Goal: Browse casually: Explore the website without a specific task or goal

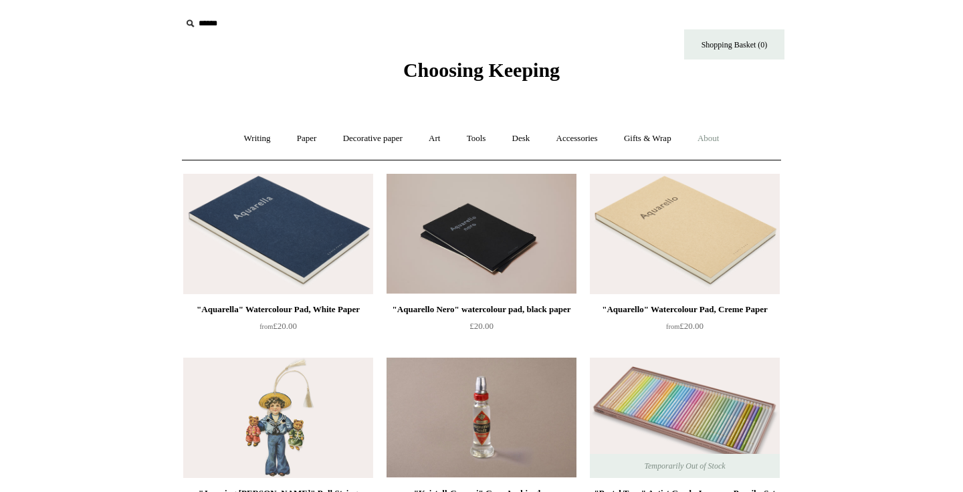
click at [726, 134] on link "About +" at bounding box center [709, 138] width 46 height 35
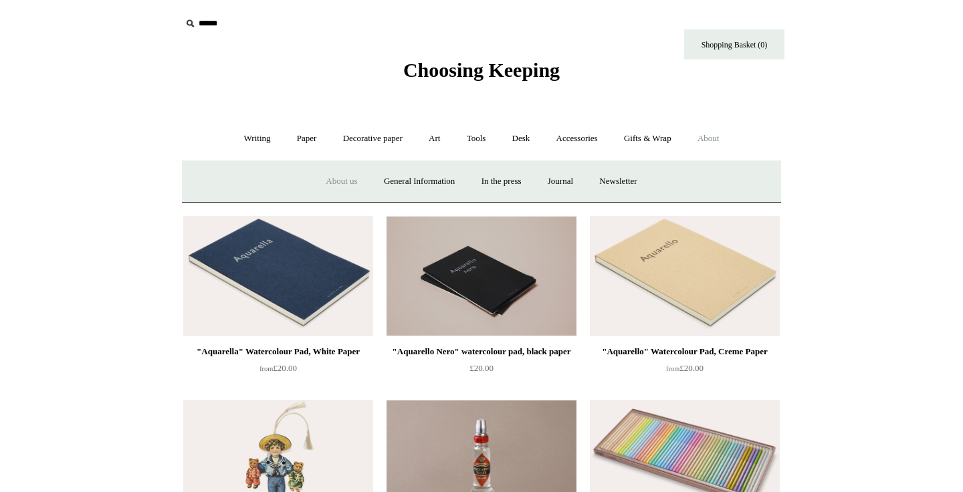
click at [346, 187] on link "About us" at bounding box center [342, 181] width 56 height 35
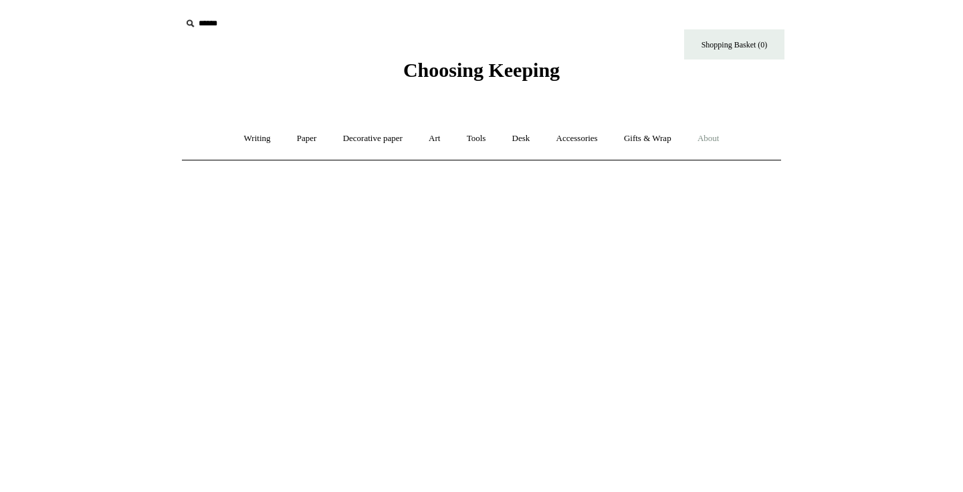
click at [726, 140] on link "About +" at bounding box center [709, 138] width 46 height 35
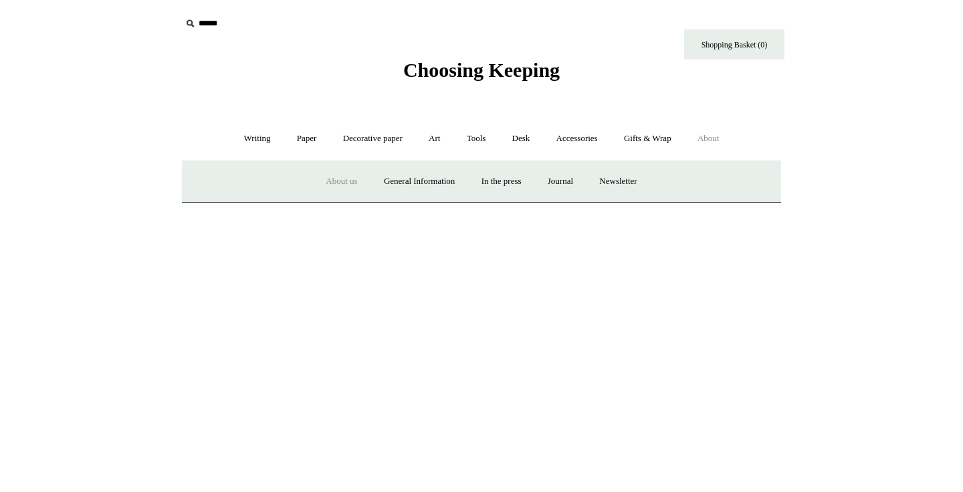
click at [726, 140] on link "About -" at bounding box center [709, 138] width 46 height 35
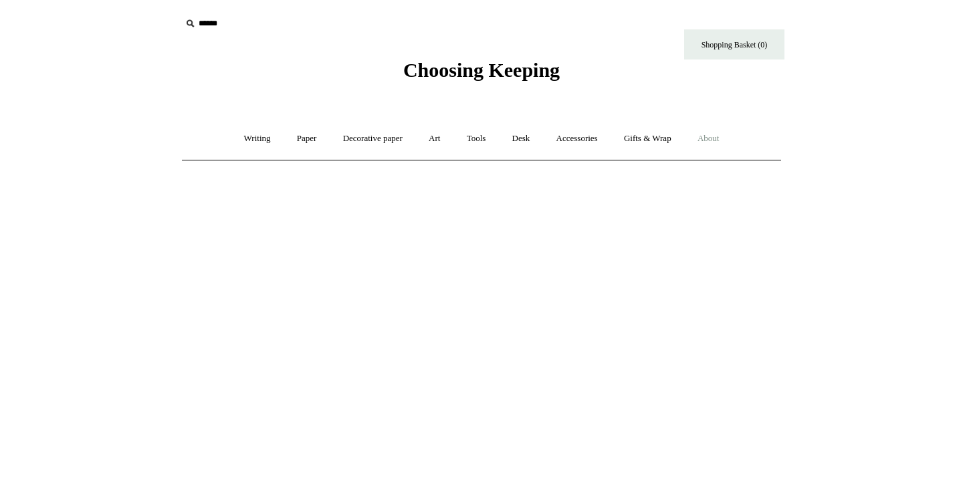
click at [726, 140] on link "About +" at bounding box center [709, 138] width 46 height 35
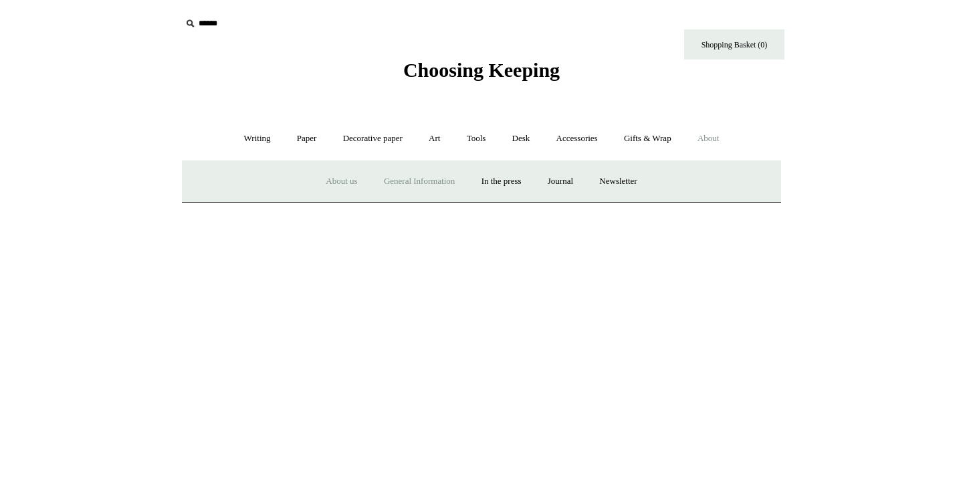
click at [438, 176] on link "General Information" at bounding box center [419, 181] width 95 height 35
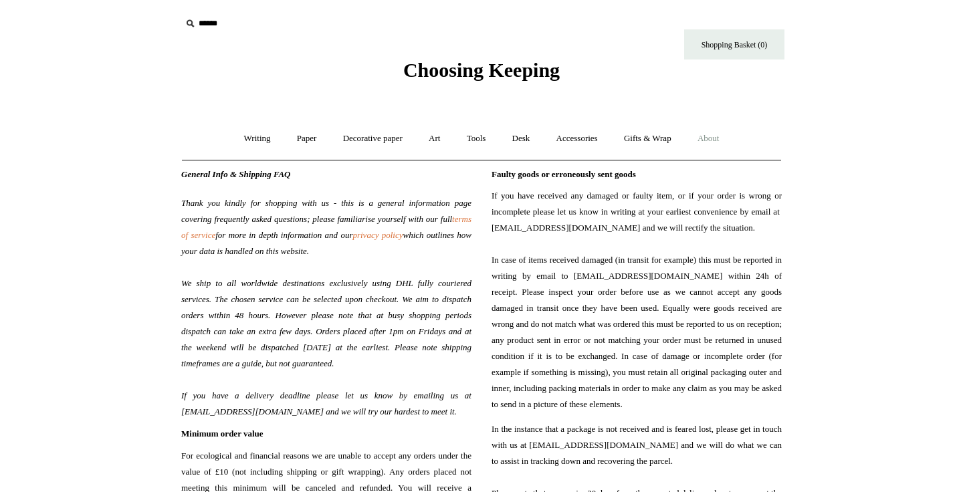
click at [723, 139] on link "About +" at bounding box center [709, 138] width 46 height 35
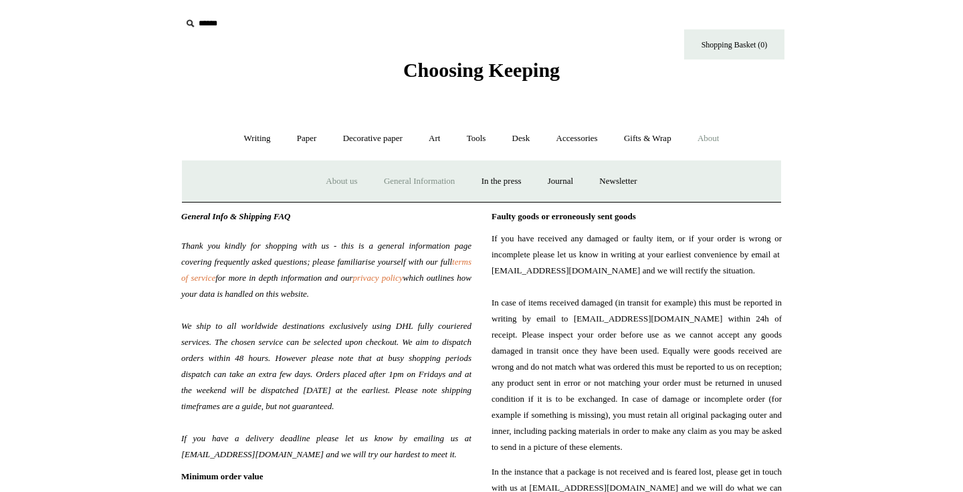
click at [343, 184] on link "About us" at bounding box center [342, 181] width 56 height 35
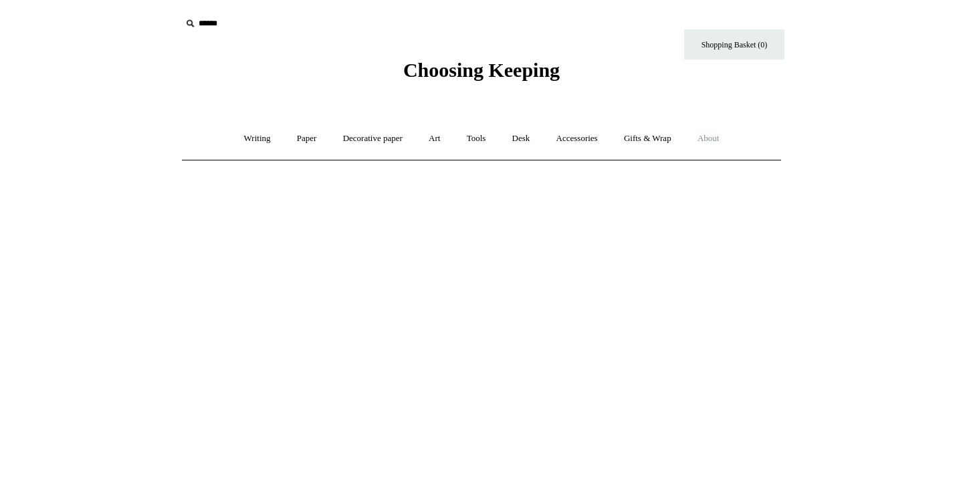
click at [726, 141] on link "About +" at bounding box center [709, 138] width 46 height 35
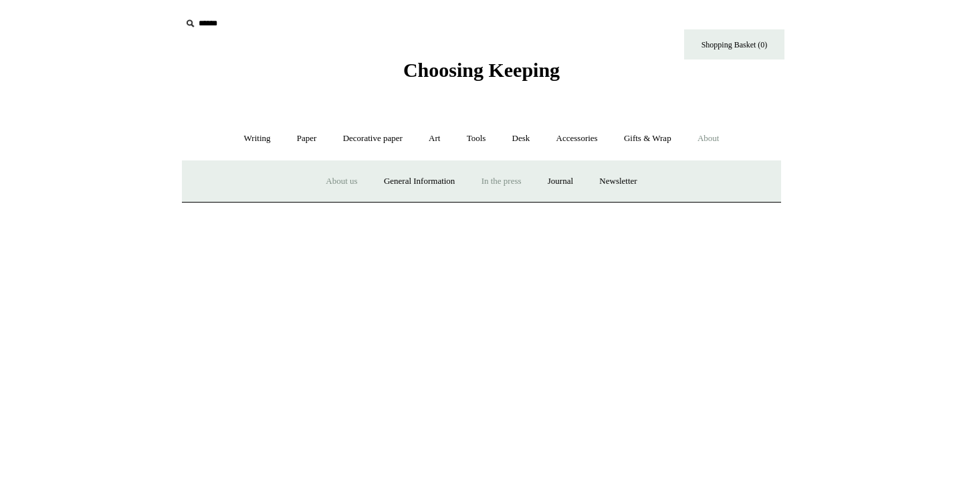
click at [515, 186] on link "In the press" at bounding box center [502, 181] width 64 height 35
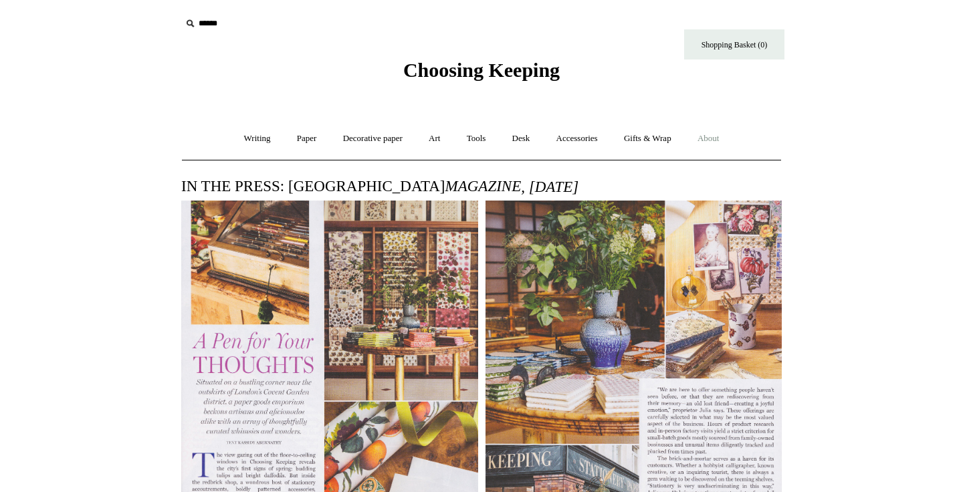
click at [732, 147] on link "About +" at bounding box center [709, 138] width 46 height 35
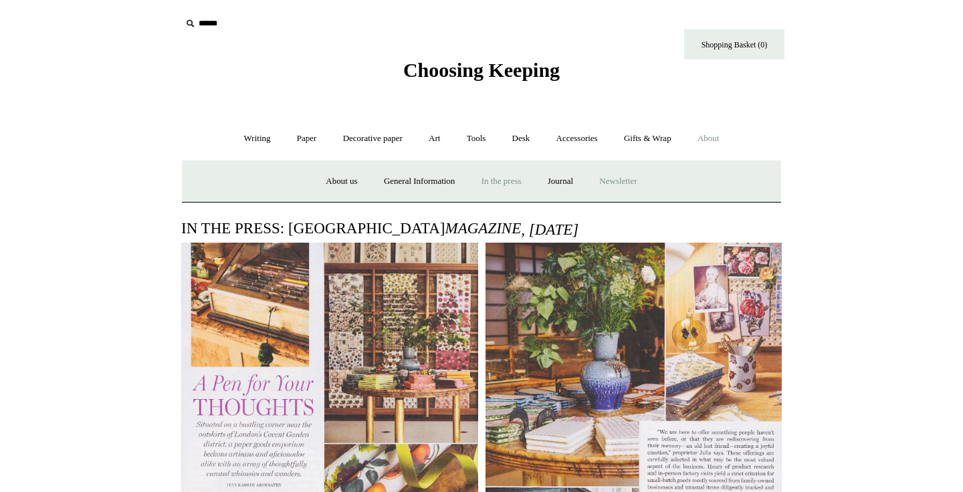
click at [637, 180] on a"] "Newsletter" at bounding box center [618, 181] width 62 height 35
click at [525, 149] on link "Desk +" at bounding box center [521, 138] width 42 height 35
click at [316, 188] on link "Pen pots" at bounding box center [323, 181] width 54 height 35
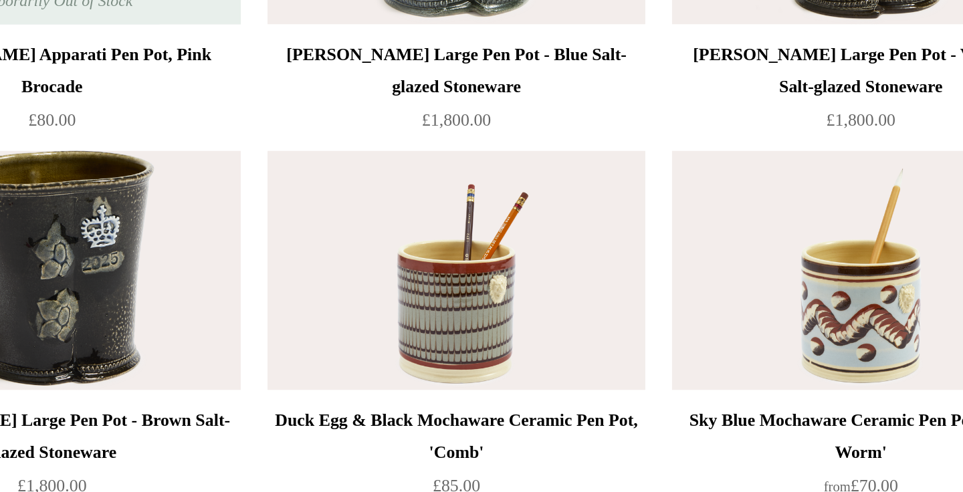
scroll to position [1693, 0]
click at [679, 447] on div "Sky Blue Mochaware Ceramic Pen Pot, 'Earth Worm' from £70.00" at bounding box center [685, 412] width 190 height 182
click at [680, 429] on img at bounding box center [685, 381] width 190 height 120
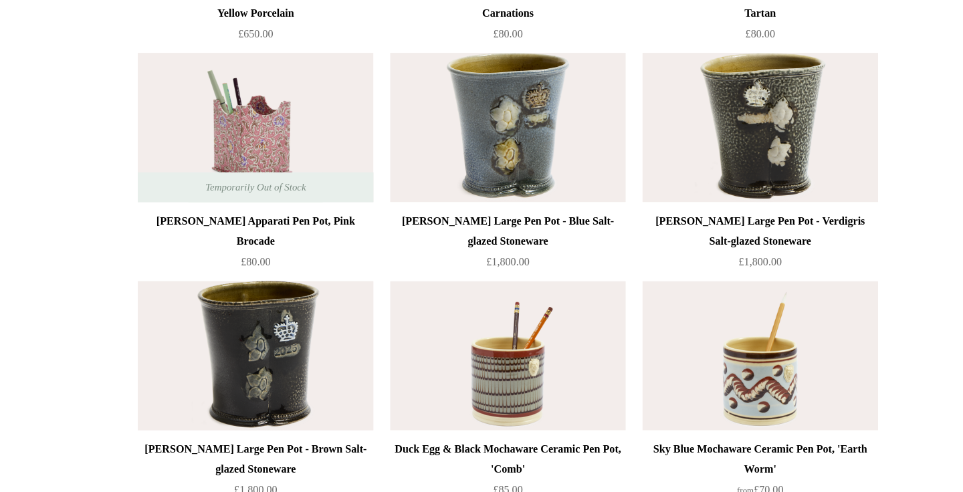
click at [311, 366] on img at bounding box center [278, 382] width 190 height 120
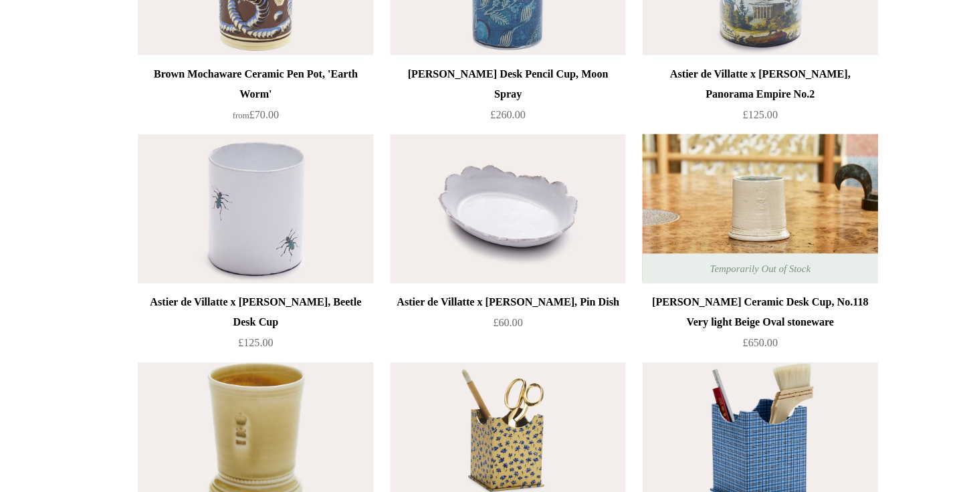
scroll to position [1352, 0]
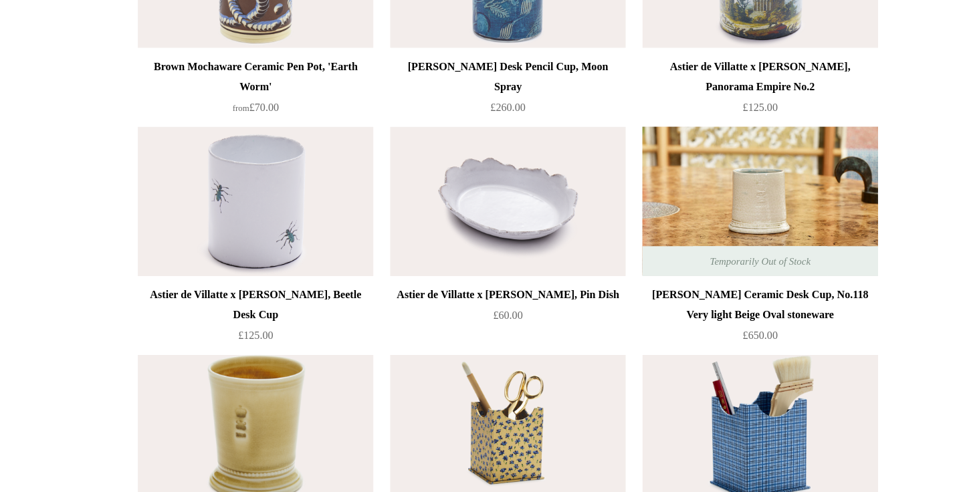
click at [297, 253] on div "Astier de Villatte x John Derian, Beetle Desk Cup" at bounding box center [278, 254] width 183 height 32
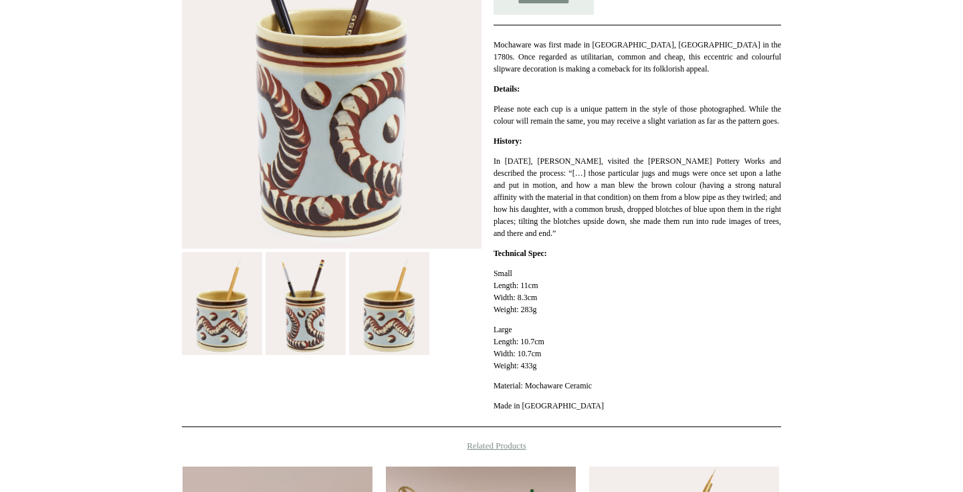
scroll to position [330, 0]
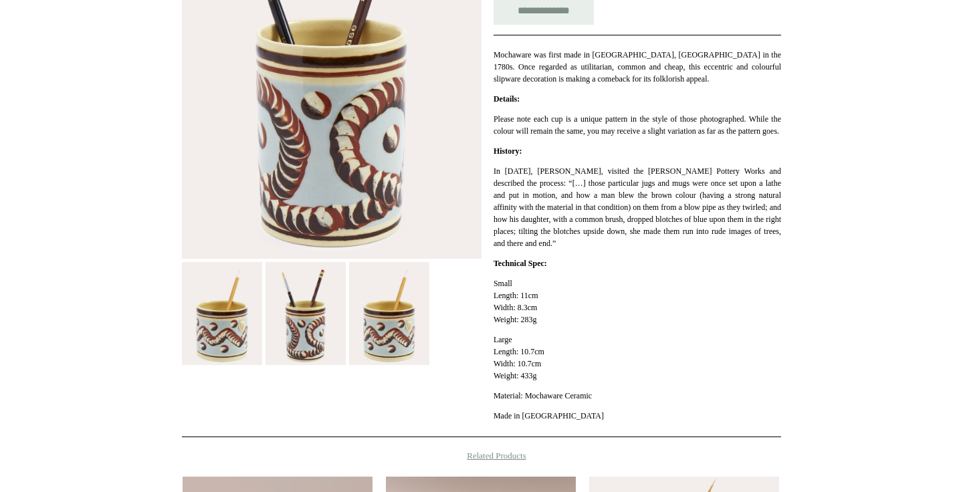
click at [381, 322] on img at bounding box center [389, 313] width 80 height 103
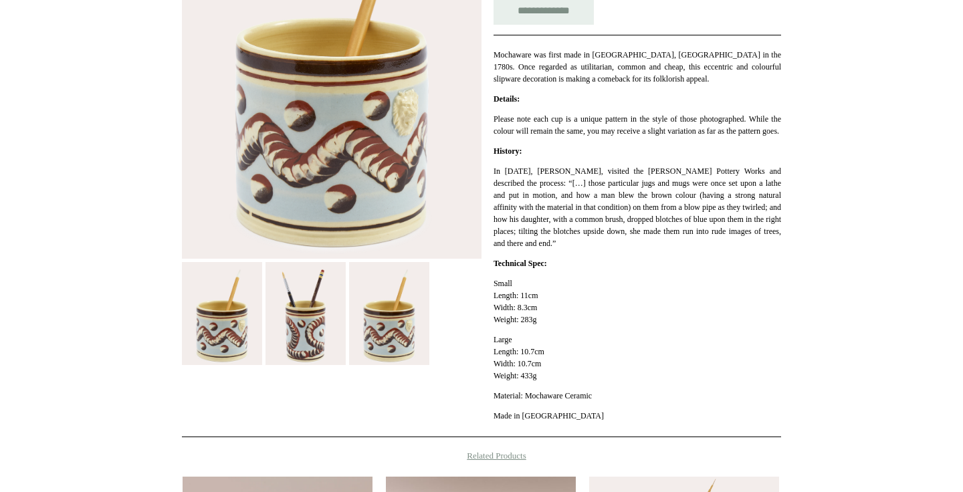
click at [228, 327] on img at bounding box center [222, 313] width 80 height 103
click at [296, 333] on img at bounding box center [306, 313] width 80 height 103
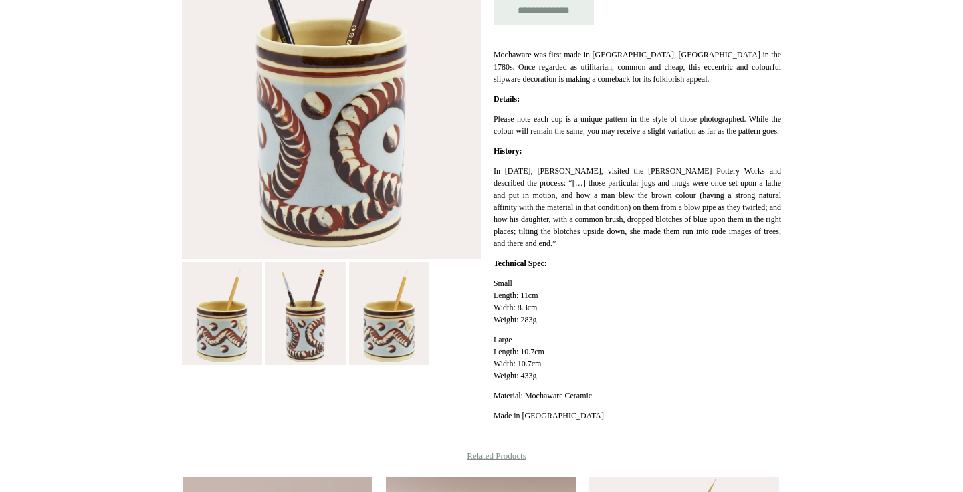
click at [367, 336] on img at bounding box center [389, 313] width 80 height 103
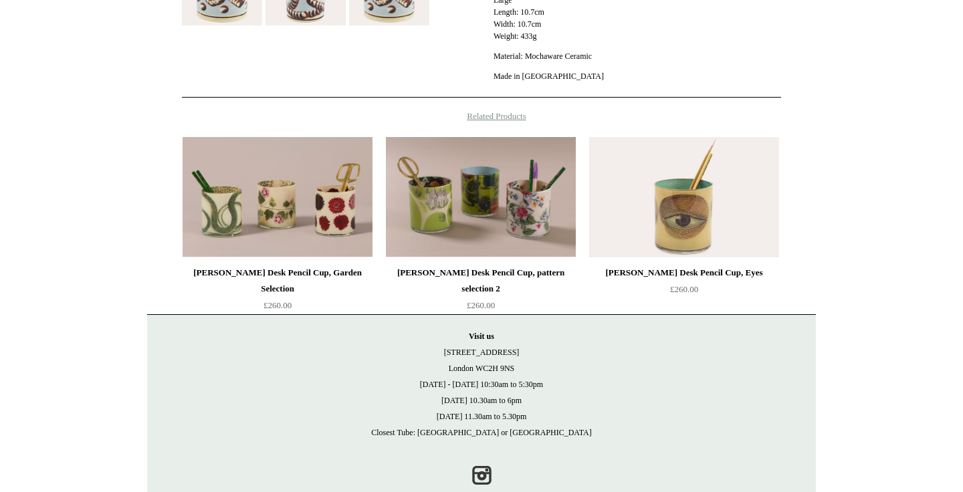
scroll to position [714, 0]
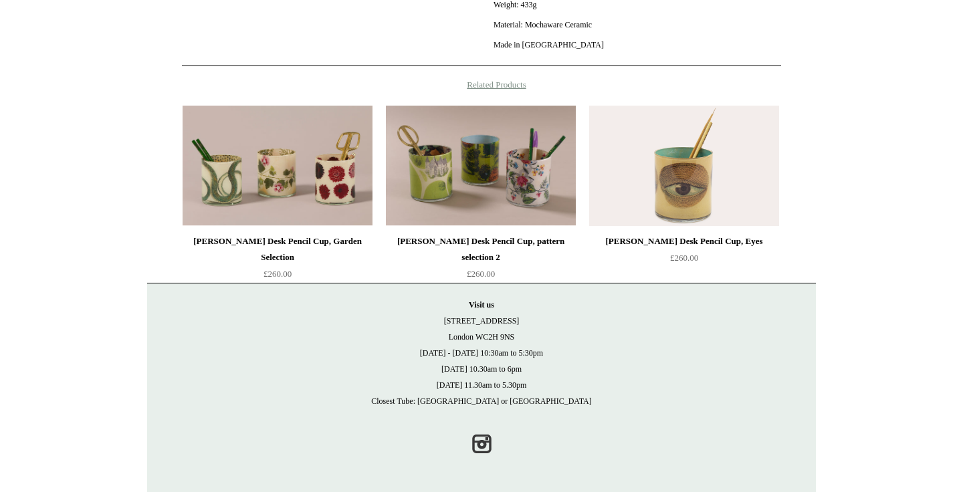
click at [701, 191] on img at bounding box center [684, 166] width 190 height 120
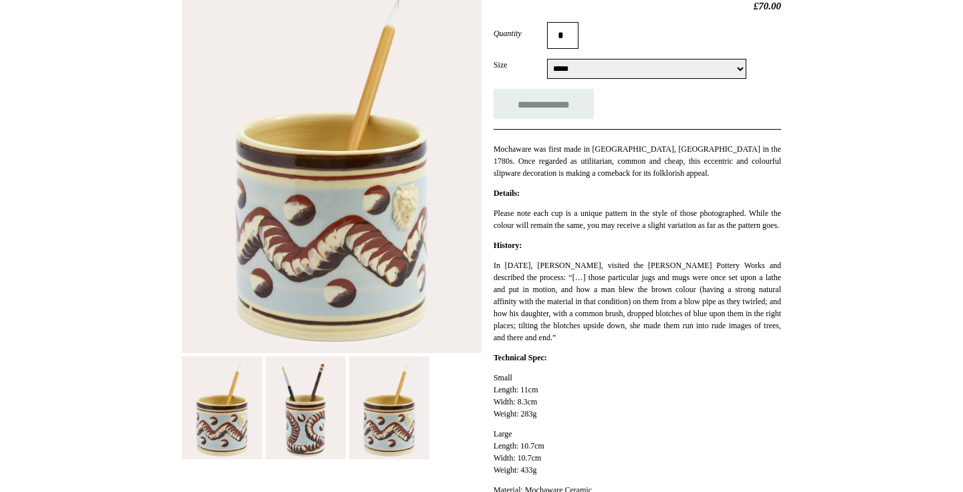
scroll to position [235, 0]
click at [408, 409] on img at bounding box center [389, 408] width 80 height 103
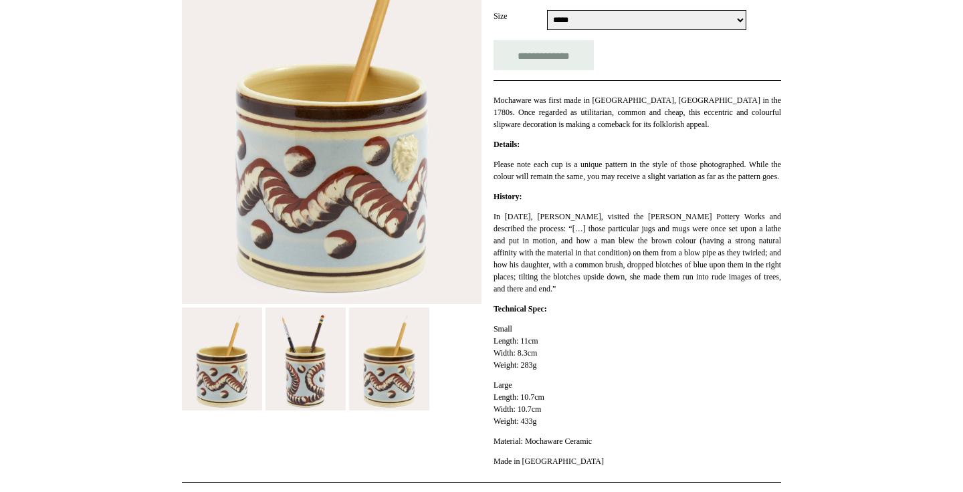
scroll to position [284, 0]
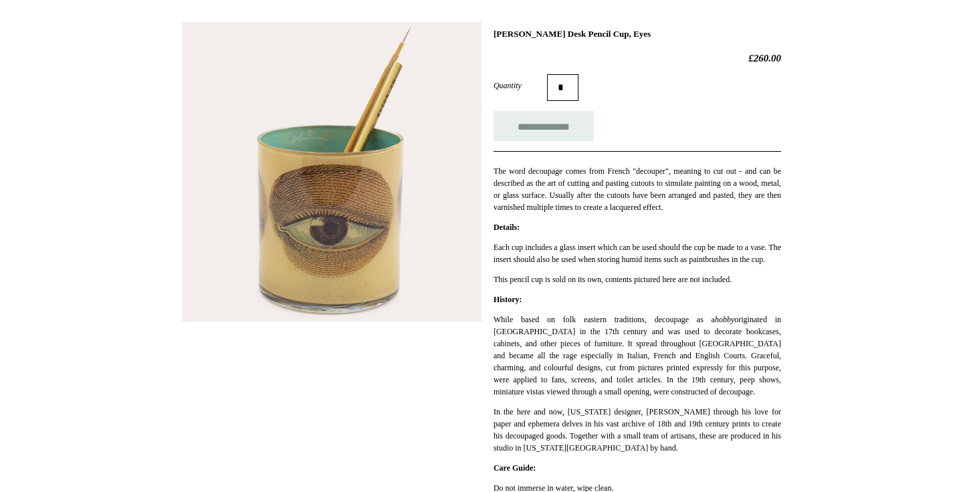
scroll to position [185, 0]
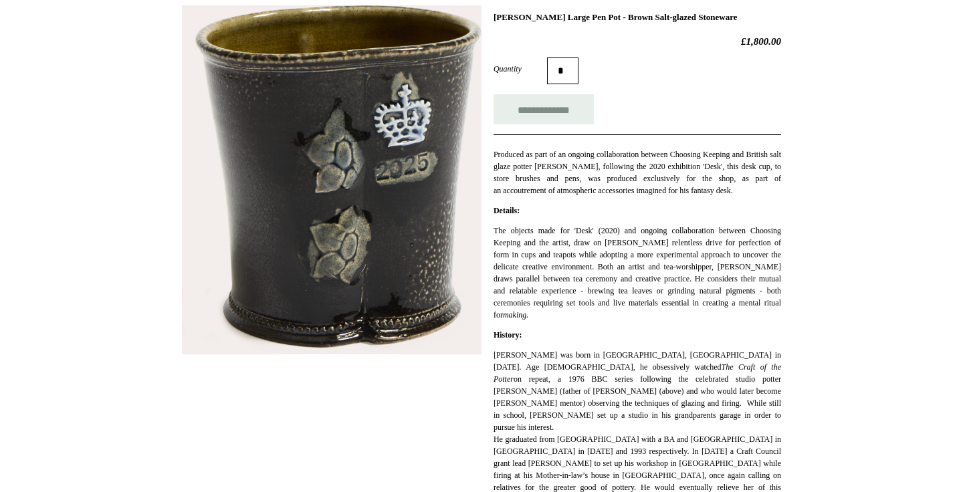
scroll to position [199, 0]
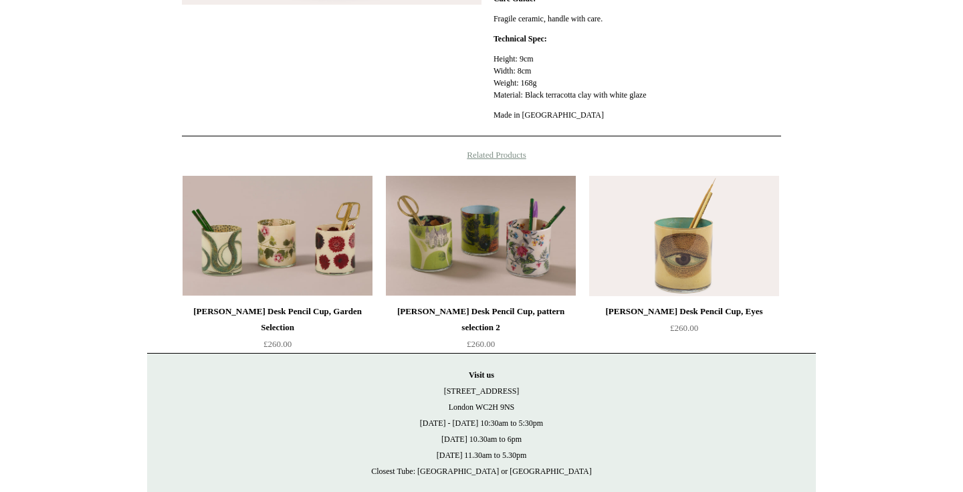
scroll to position [502, 0]
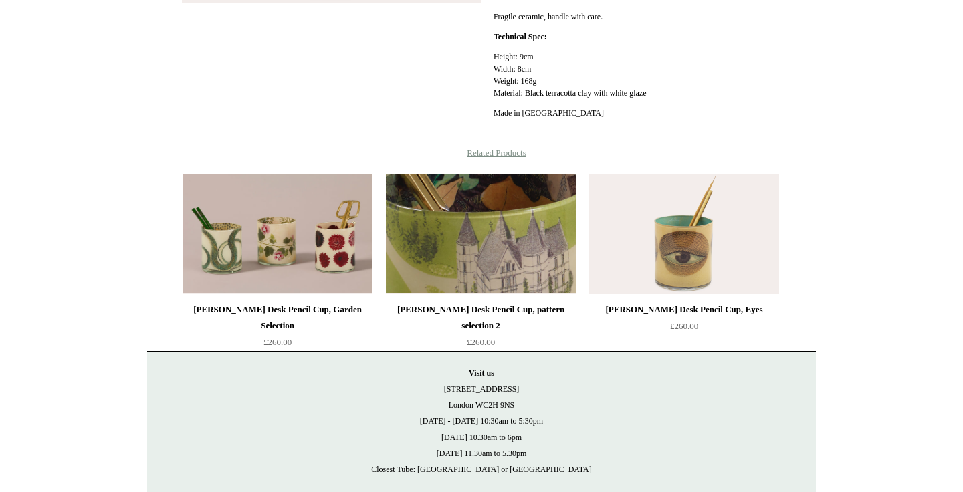
click at [456, 249] on img at bounding box center [481, 234] width 190 height 120
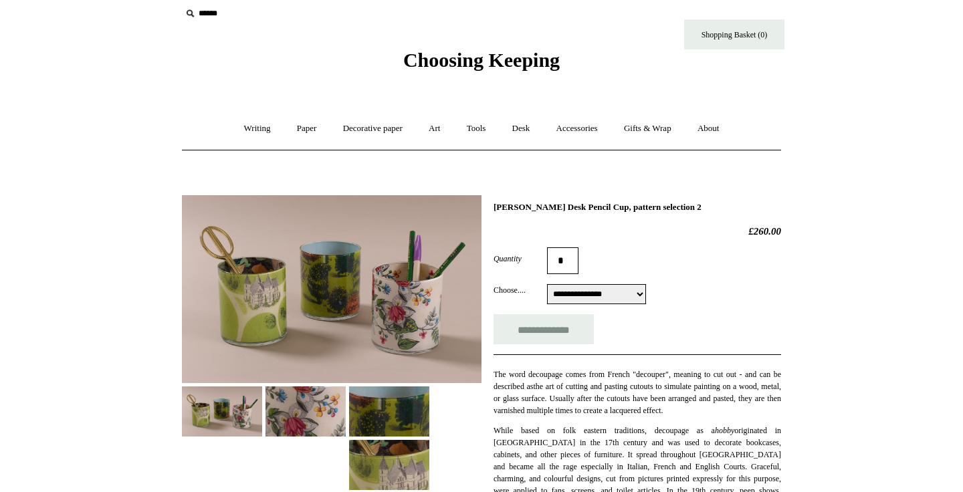
scroll to position [21, 0]
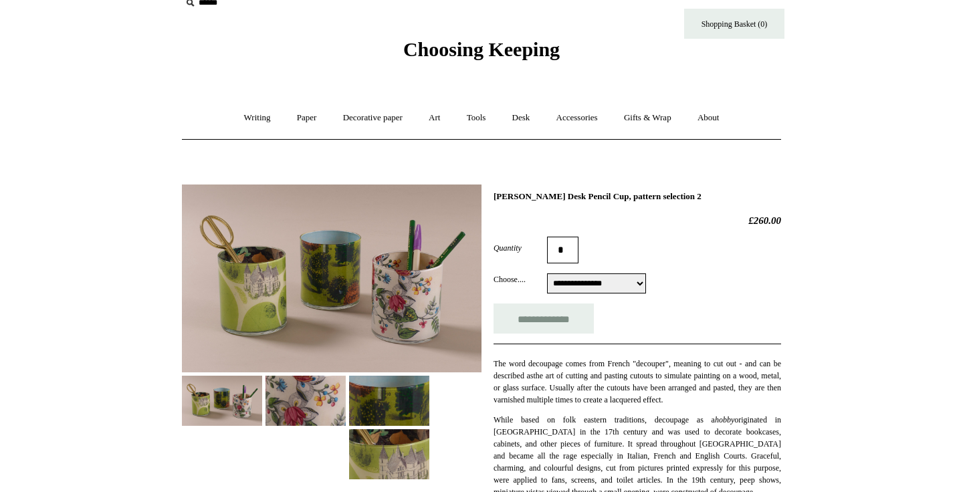
click at [591, 282] on select "**********" at bounding box center [596, 284] width 99 height 20
click at [547, 275] on select "**********" at bounding box center [596, 284] width 99 height 20
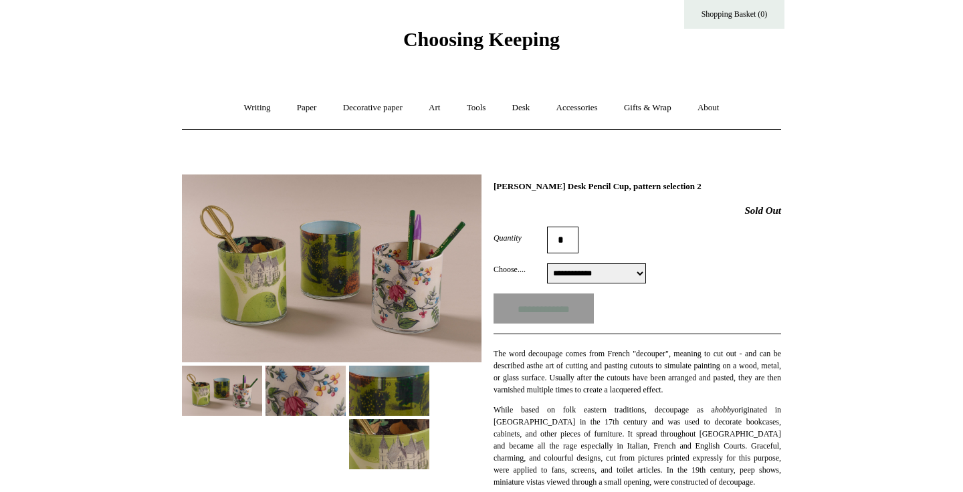
scroll to position [35, 0]
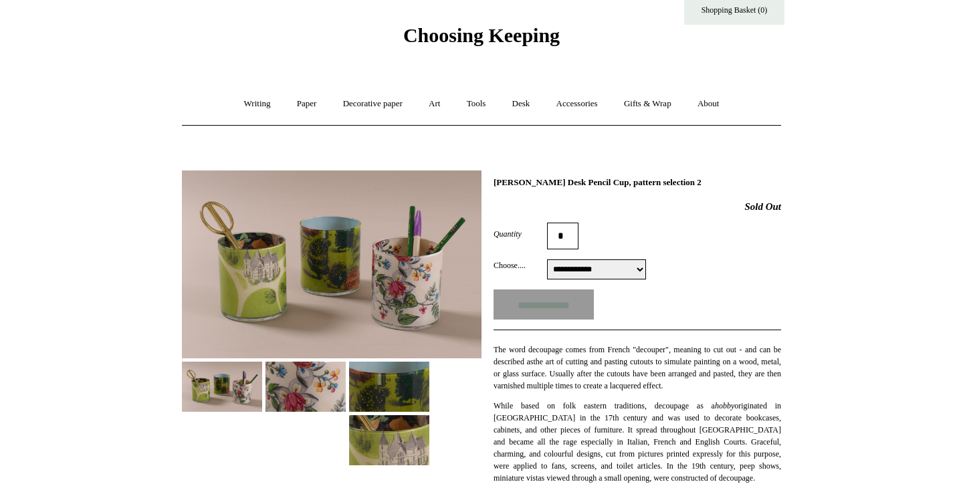
click at [621, 281] on form "**********" at bounding box center [638, 271] width 288 height 97
click at [620, 276] on select "**********" at bounding box center [596, 270] width 99 height 20
select select "**********"
click at [547, 261] on select "**********" at bounding box center [596, 270] width 99 height 20
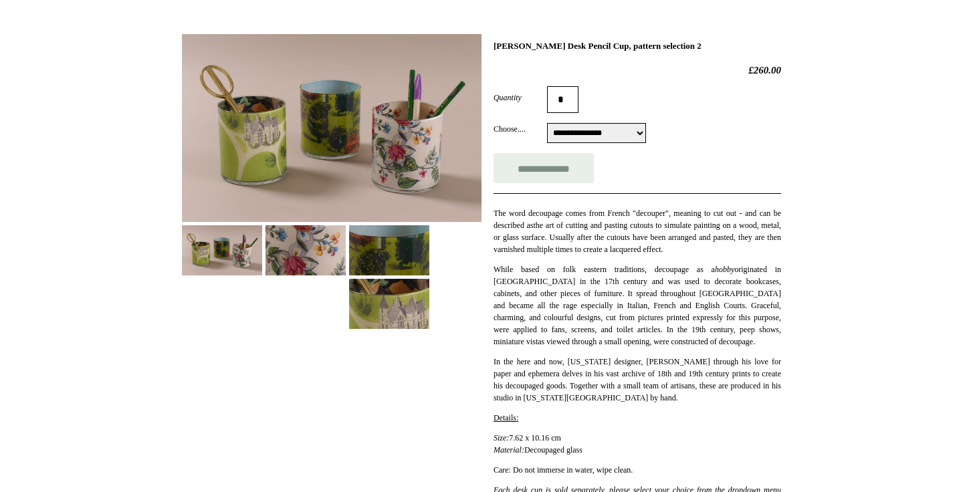
scroll to position [173, 0]
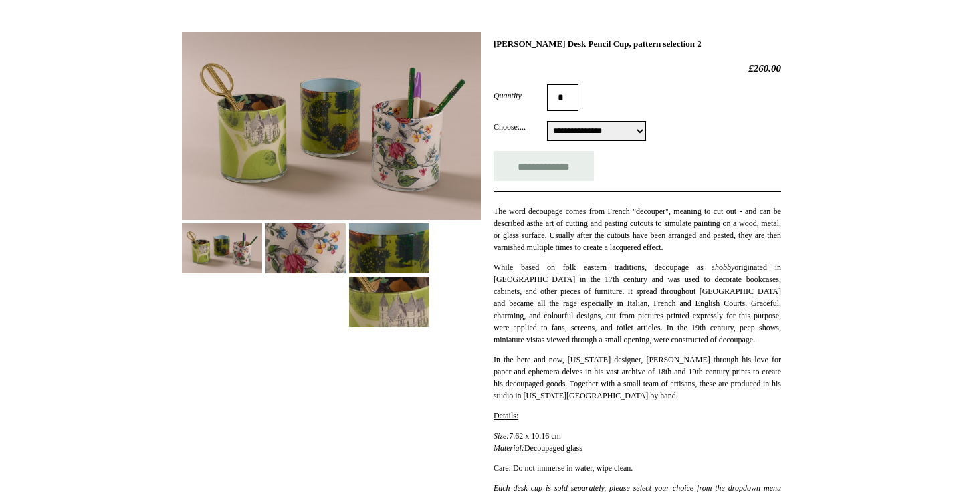
click at [317, 258] on img at bounding box center [306, 248] width 80 height 50
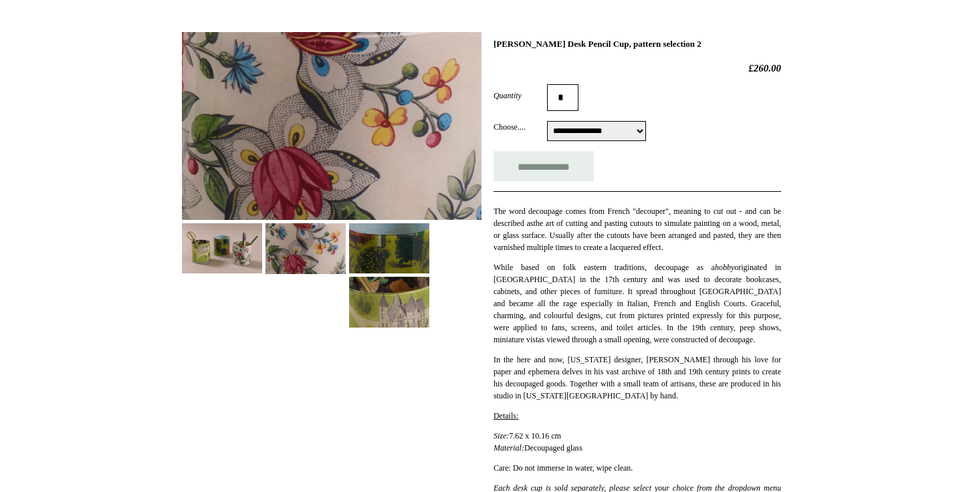
click at [274, 158] on img at bounding box center [332, 126] width 300 height 189
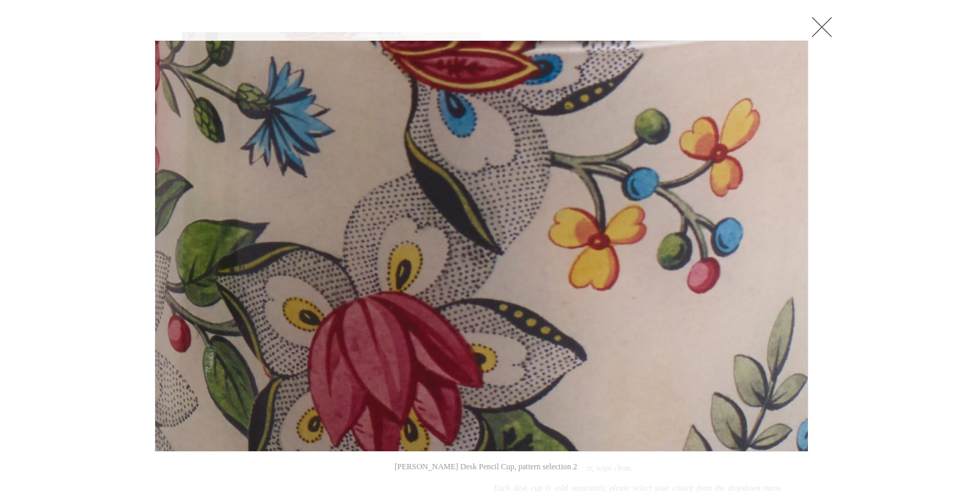
click at [816, 28] on link at bounding box center [822, 26] width 27 height 27
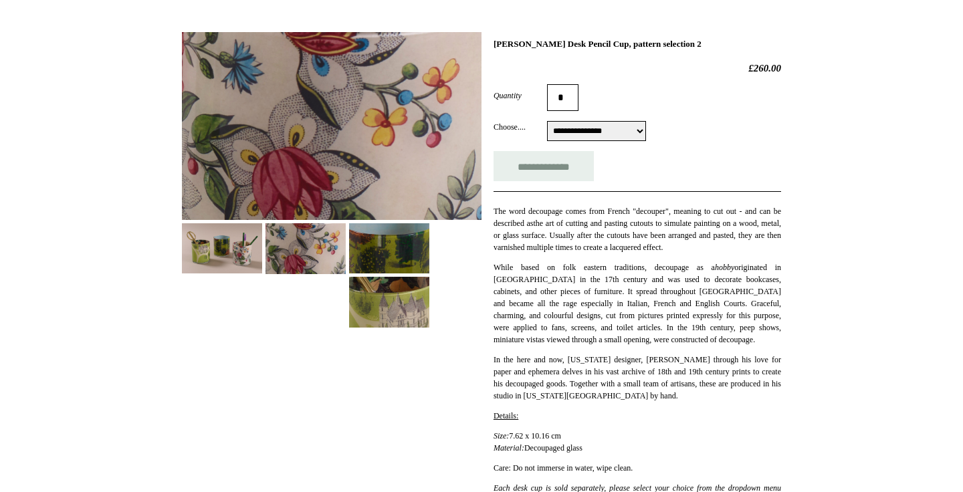
click at [248, 268] on img at bounding box center [222, 248] width 80 height 50
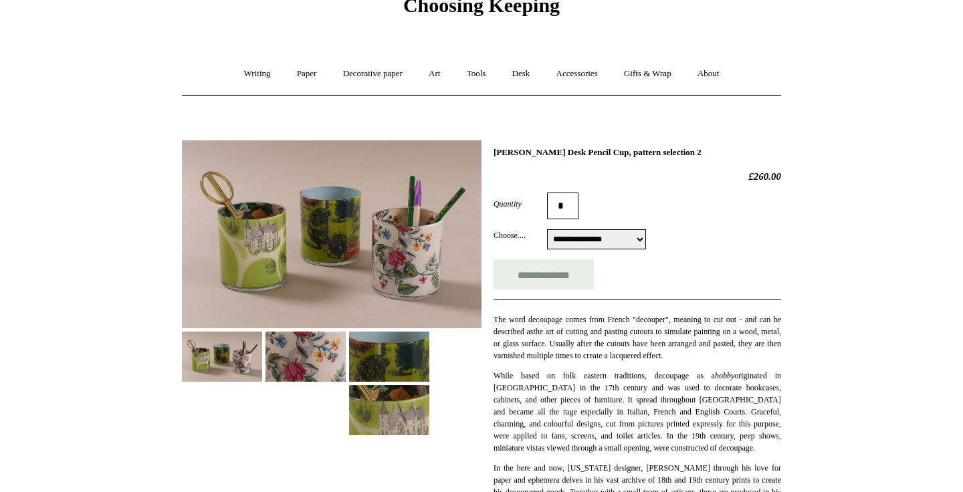
scroll to position [0, 0]
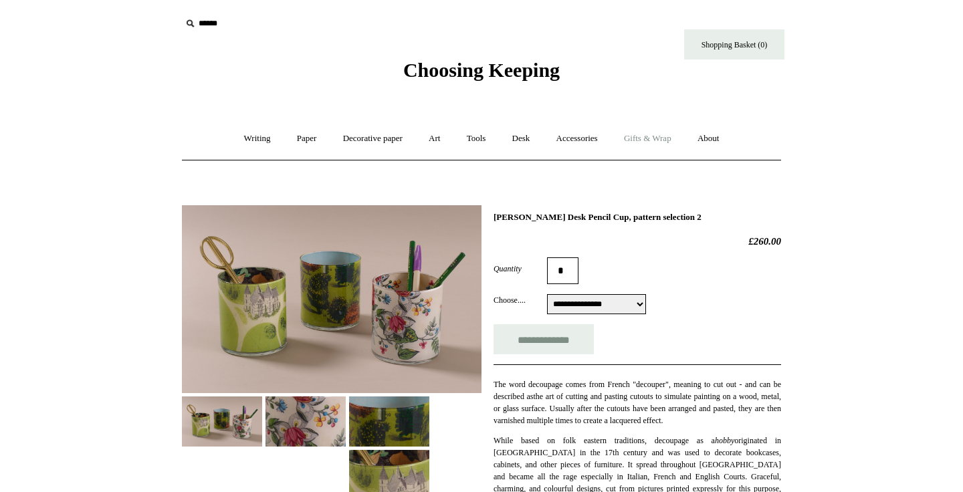
click at [678, 143] on link "Gifts & Wrap +" at bounding box center [648, 138] width 72 height 35
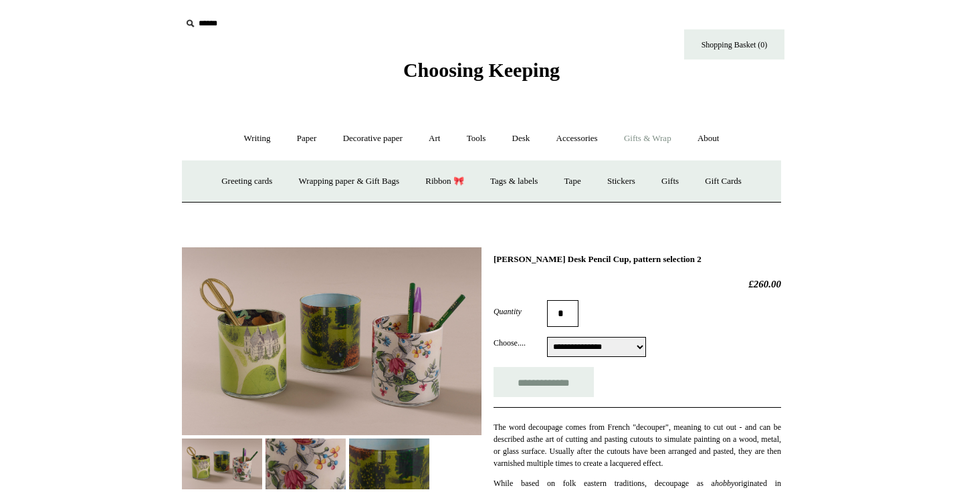
click at [482, 74] on span "Choosing Keeping" at bounding box center [481, 70] width 157 height 22
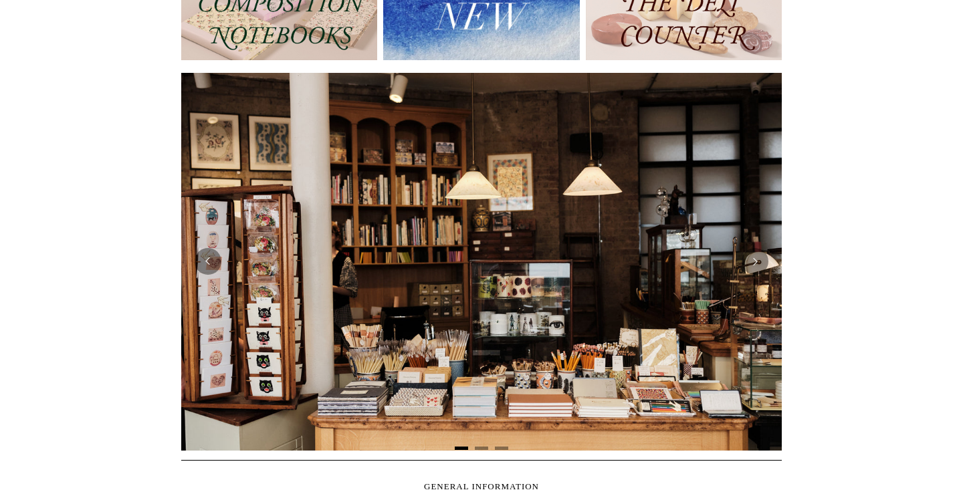
scroll to position [183, 0]
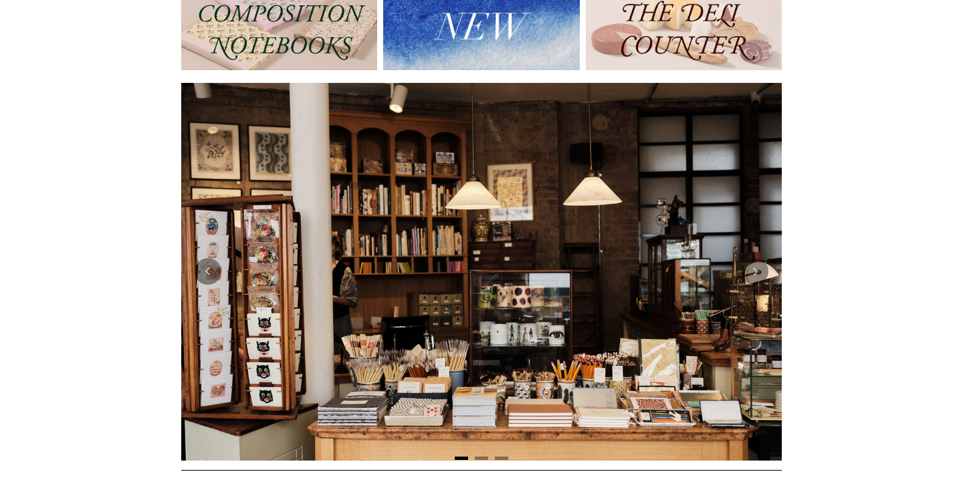
click at [721, 59] on img at bounding box center [684, 29] width 196 height 84
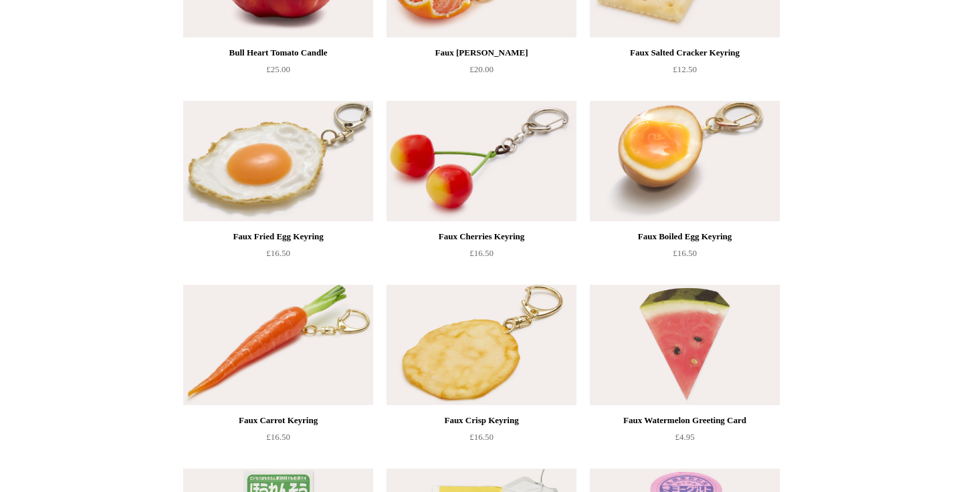
scroll to position [611, 0]
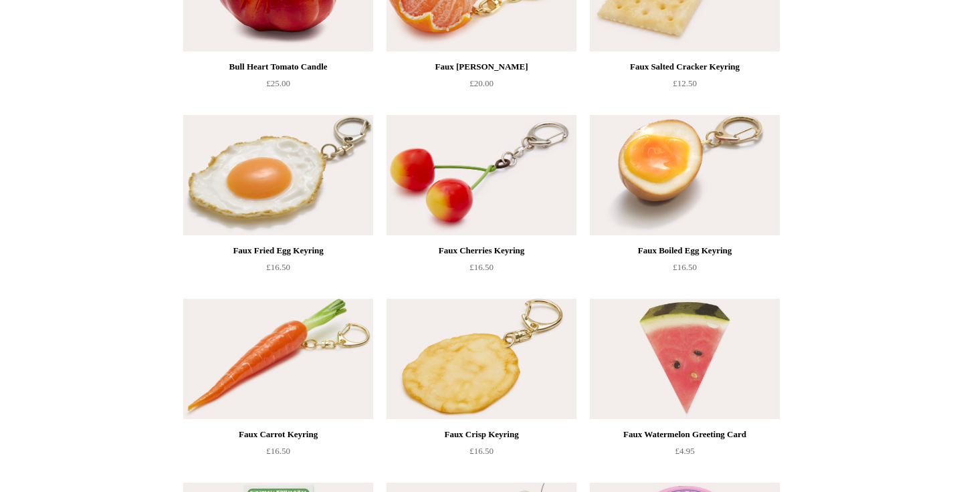
click at [472, 52] on div "Faux Clementine Keyring £20.00" at bounding box center [482, 22] width 190 height 182
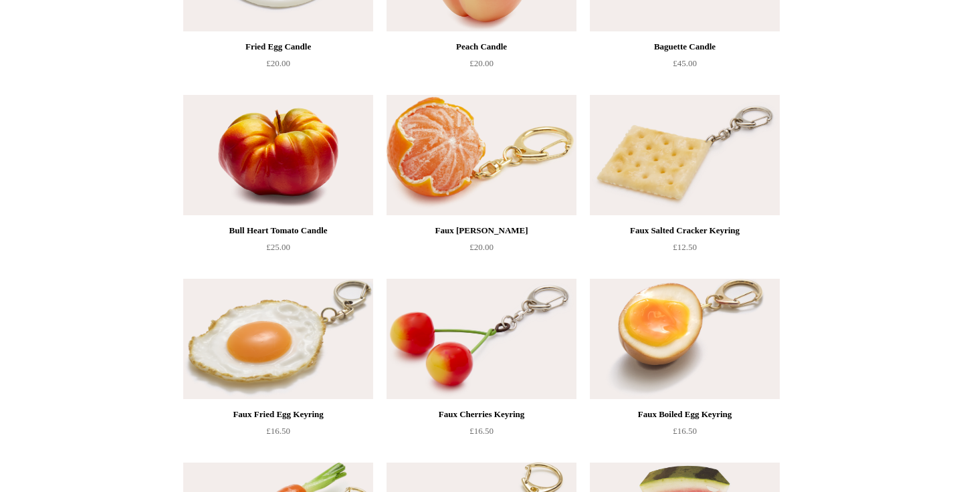
click at [270, 173] on img at bounding box center [278, 155] width 190 height 120
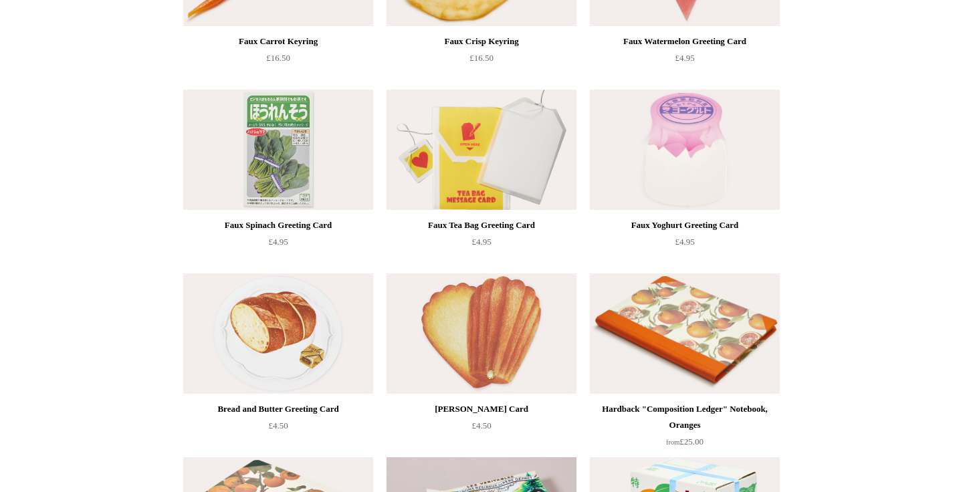
scroll to position [1005, 0]
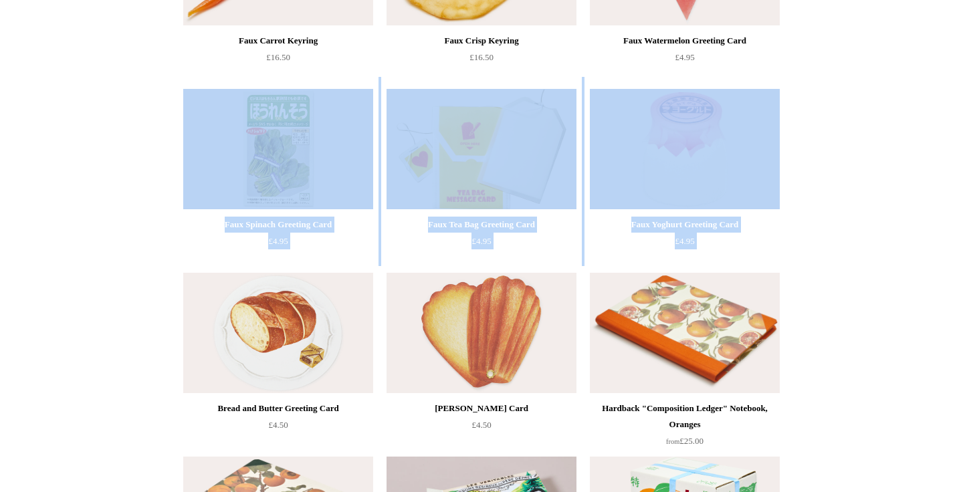
drag, startPoint x: 377, startPoint y: 276, endPoint x: 322, endPoint y: 178, distance: 111.7
click at [322, 178] on ul "Spaghetti Candle £85.00" at bounding box center [497, 82] width 638 height 1840
click at [316, 176] on img at bounding box center [278, 149] width 190 height 120
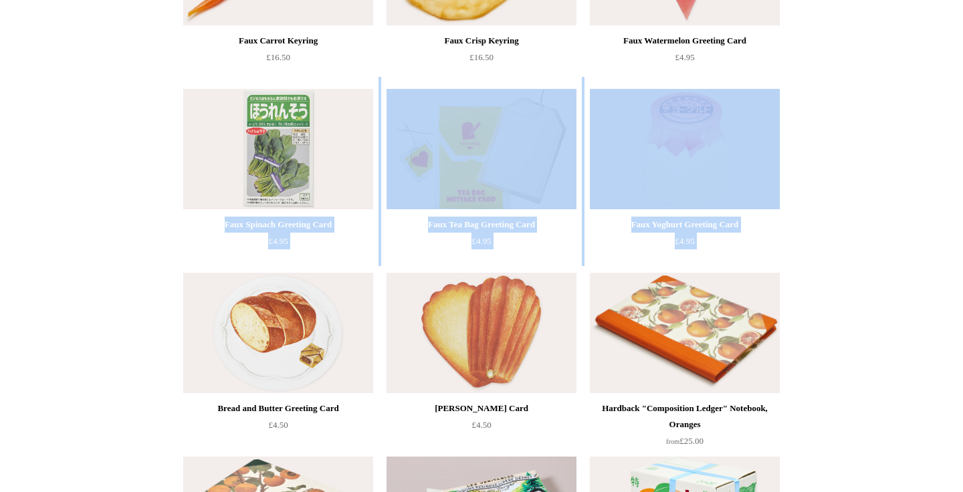
click at [223, 246] on div "Faux Spinach Greeting Card £4.95" at bounding box center [278, 233] width 190 height 33
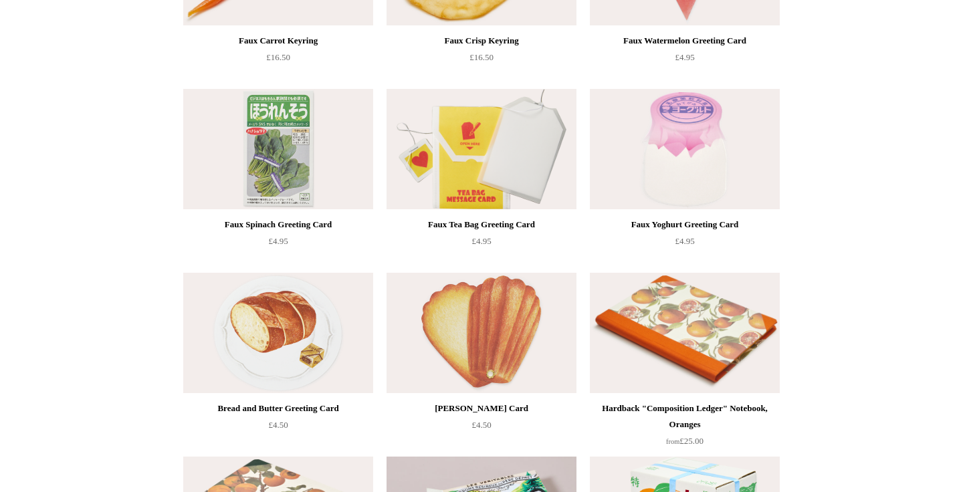
click at [880, 249] on html "Menu Choosing Keeping * Shipping Information Shopping Basket (0) * ⤺ + +" at bounding box center [481, 110] width 963 height 2230
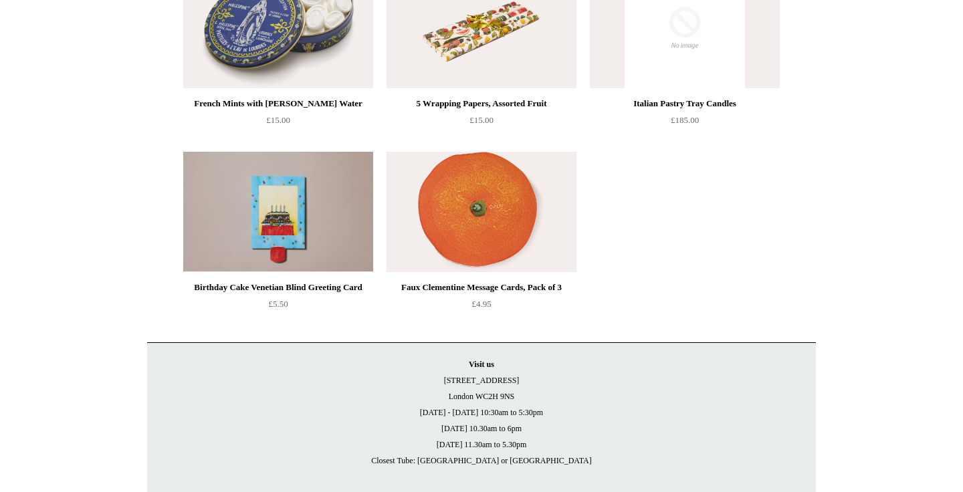
scroll to position [1685, 0]
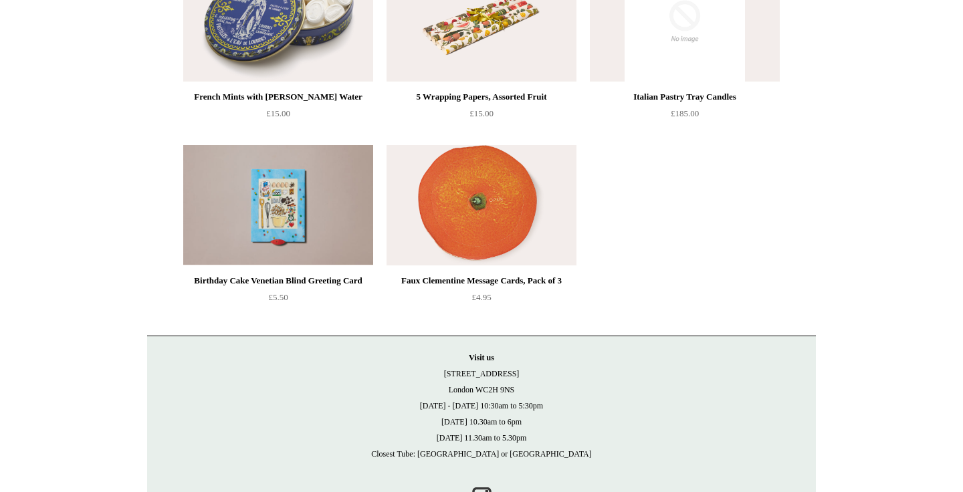
click at [280, 219] on img at bounding box center [278, 205] width 190 height 120
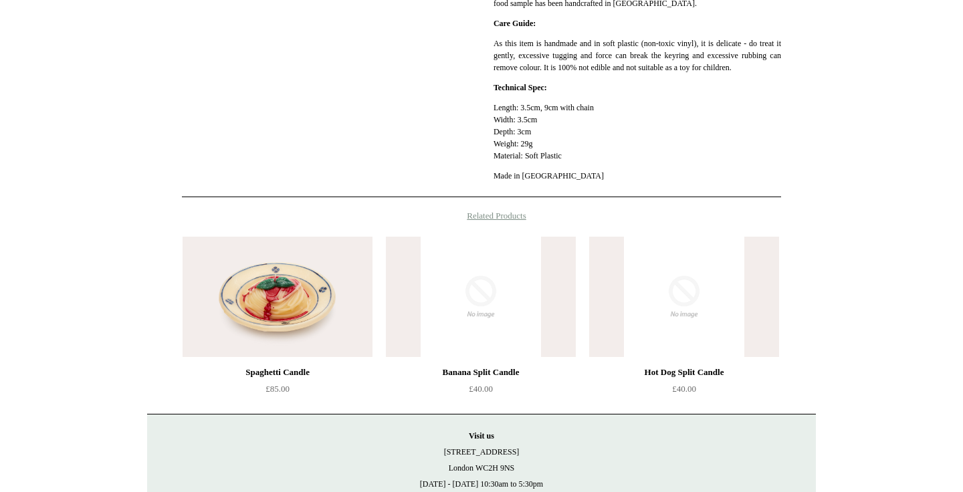
scroll to position [406, 0]
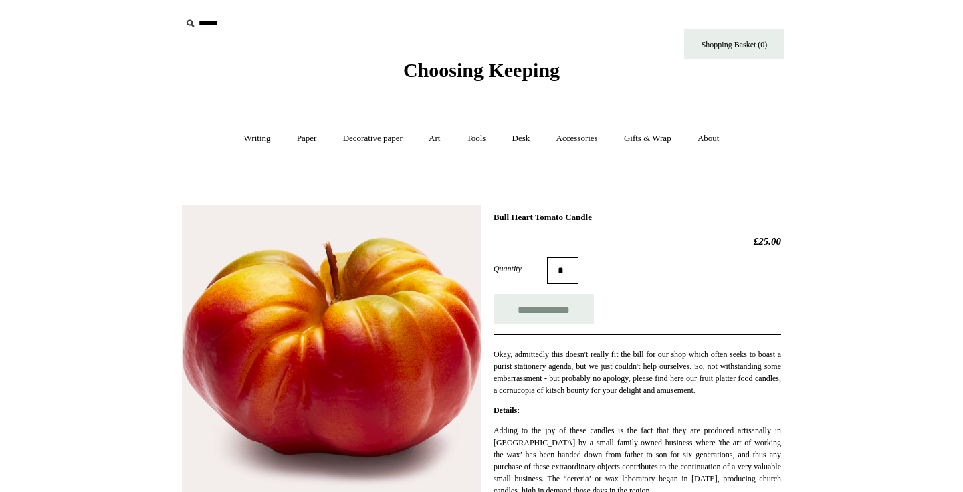
scroll to position [688, 0]
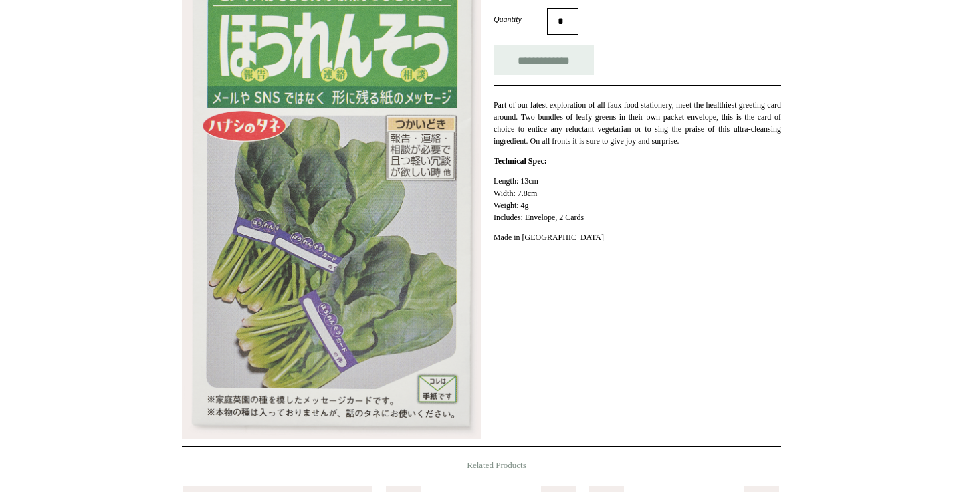
scroll to position [248, 0]
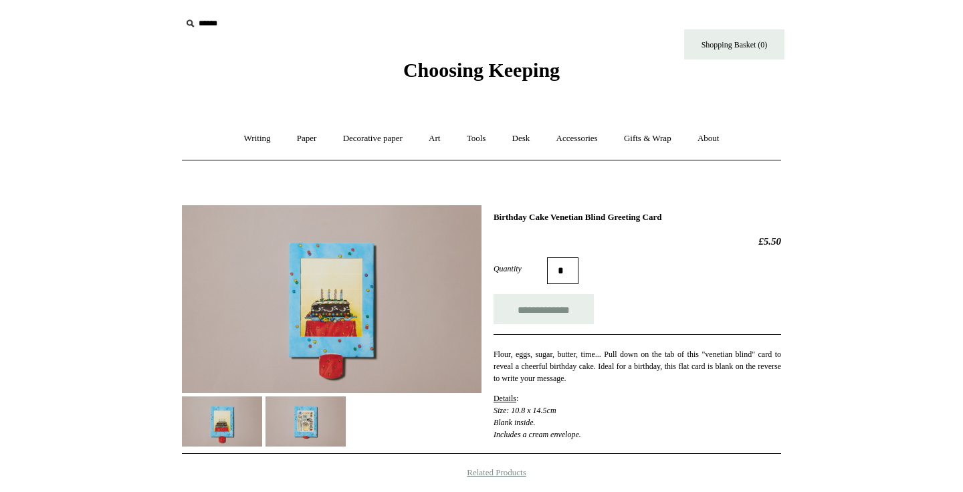
click at [309, 409] on img at bounding box center [306, 422] width 80 height 50
click at [246, 409] on img at bounding box center [222, 422] width 80 height 50
